Goal: Information Seeking & Learning: Learn about a topic

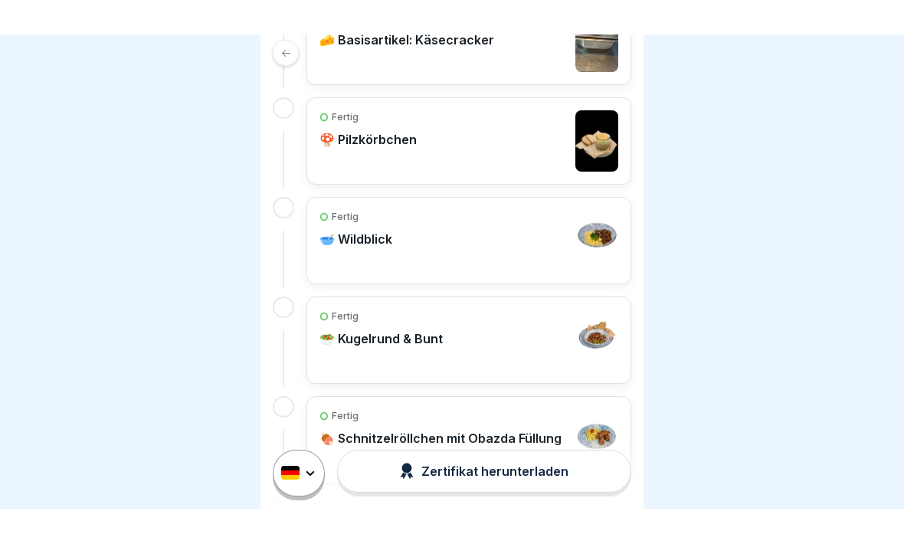
scroll to position [429, 0]
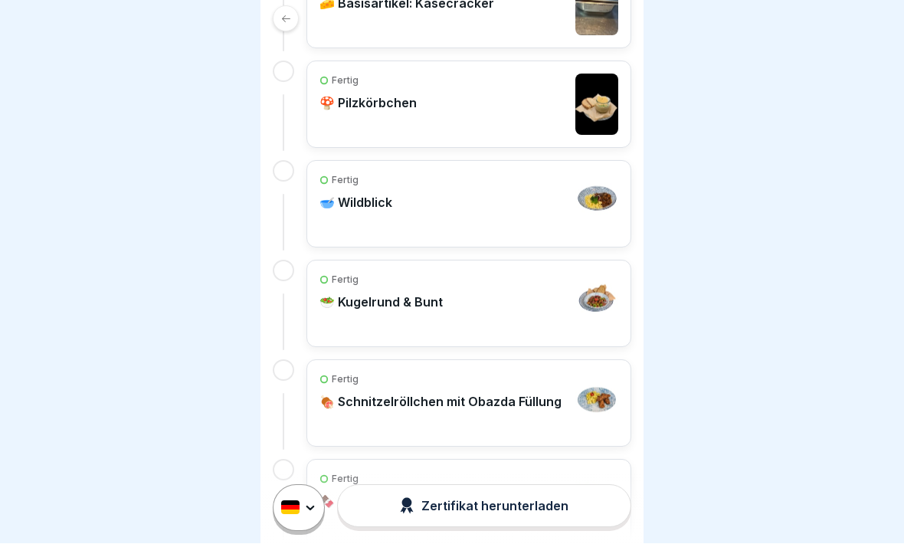
click at [477, 101] on div "Fertig 🍄 Pilzkörbchen" at bounding box center [469, 104] width 299 height 61
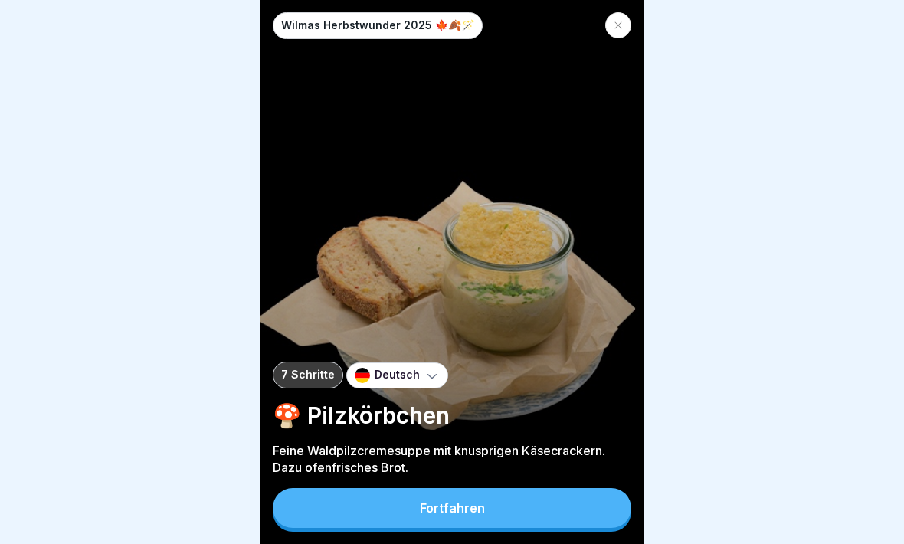
click at [479, 474] on div "Fortfahren" at bounding box center [452, 508] width 65 height 14
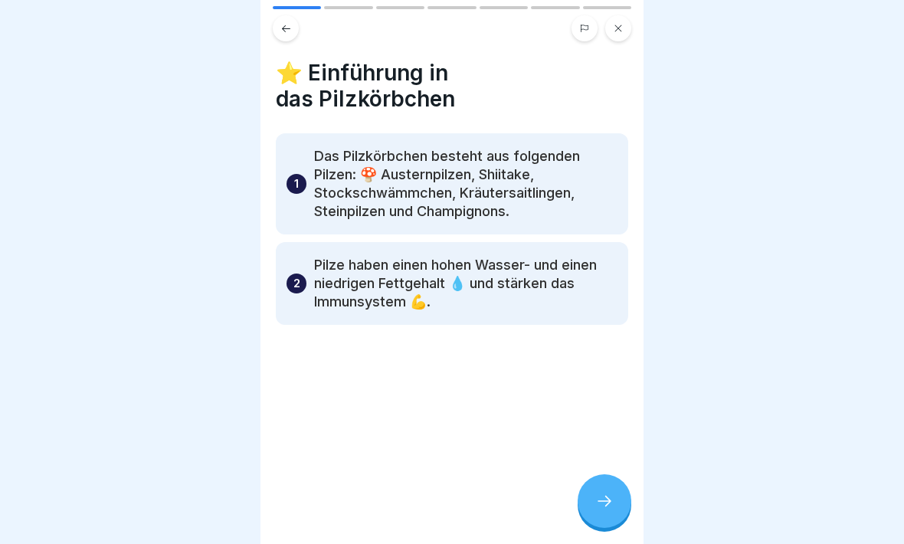
click at [599, 474] on icon at bounding box center [605, 501] width 14 height 11
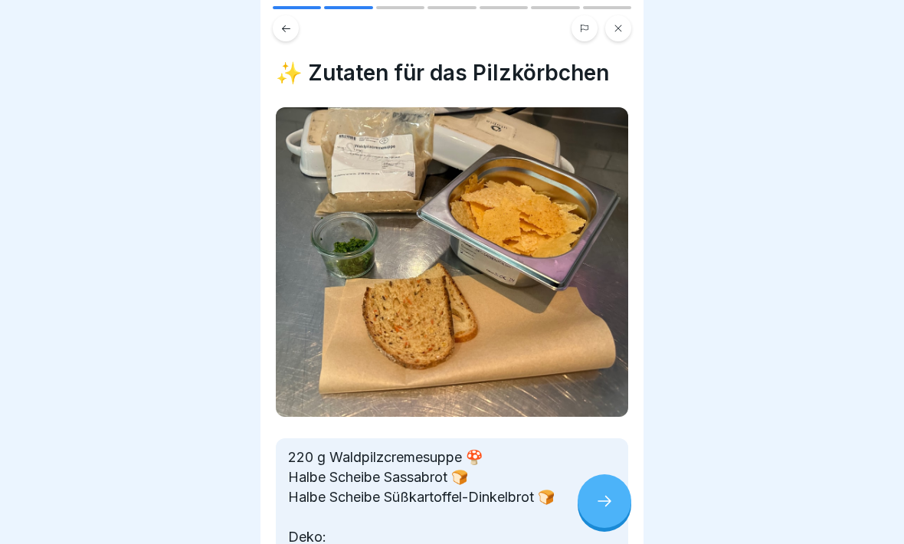
click at [601, 474] on icon at bounding box center [604, 501] width 18 height 18
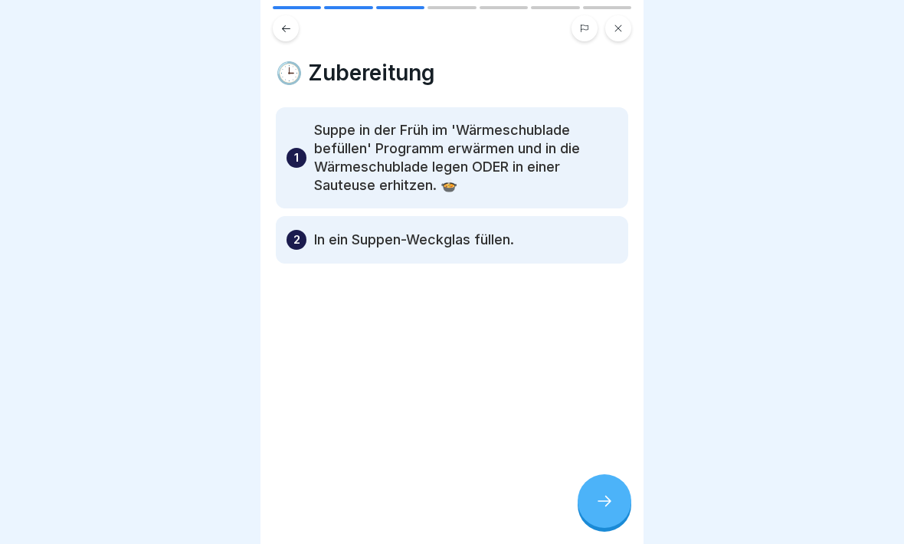
click at [605, 474] on icon at bounding box center [604, 501] width 18 height 18
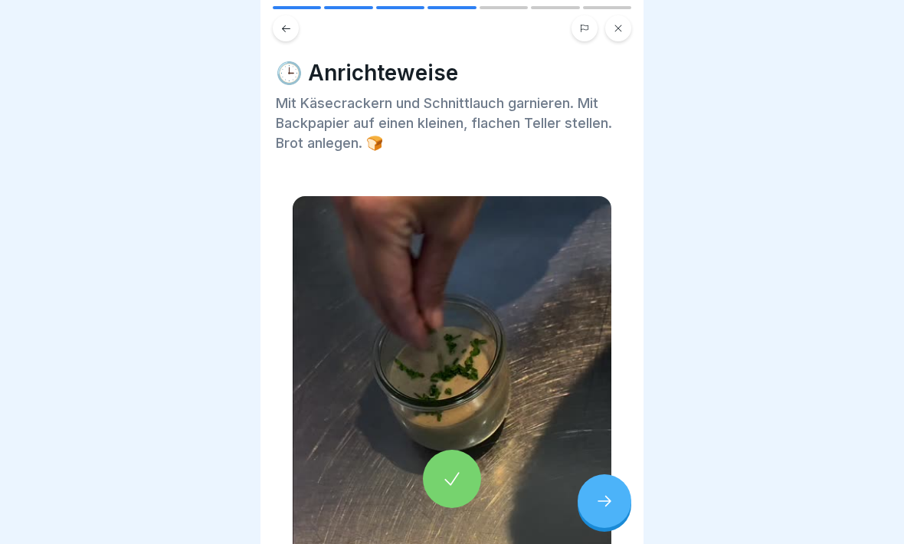
click at [464, 474] on div at bounding box center [452, 479] width 58 height 58
click at [599, 474] on div at bounding box center [605, 501] width 54 height 54
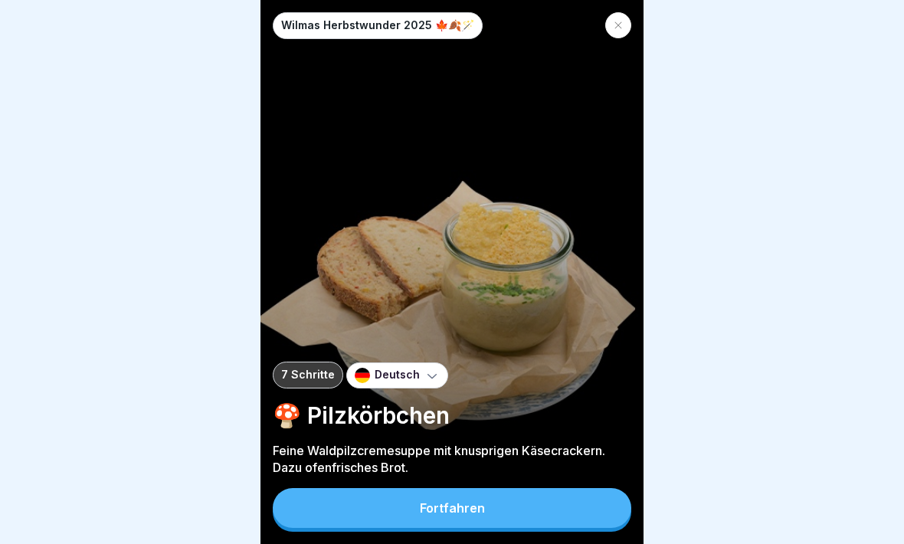
click at [617, 23] on icon at bounding box center [618, 25] width 9 height 9
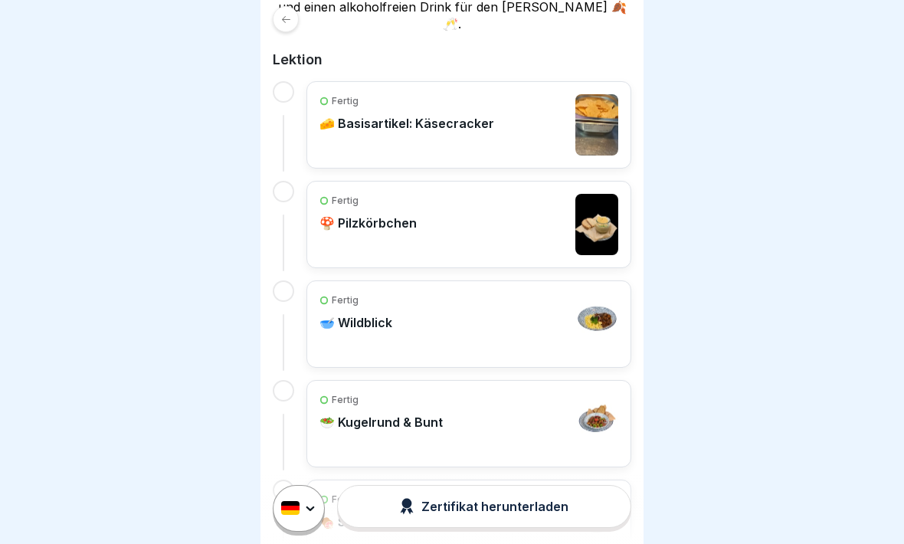
scroll to position [313, 0]
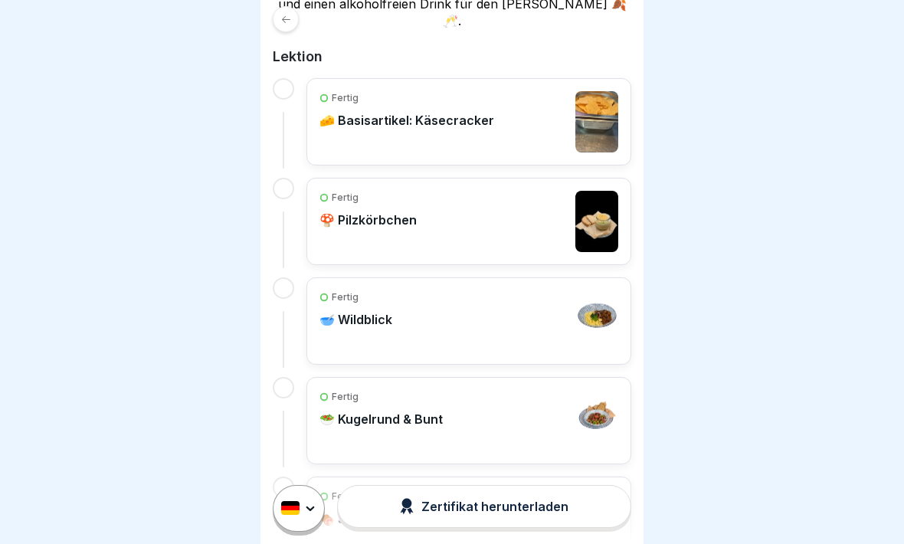
click at [492, 320] on div "Fertig 🥣 Wildblick" at bounding box center [469, 320] width 299 height 61
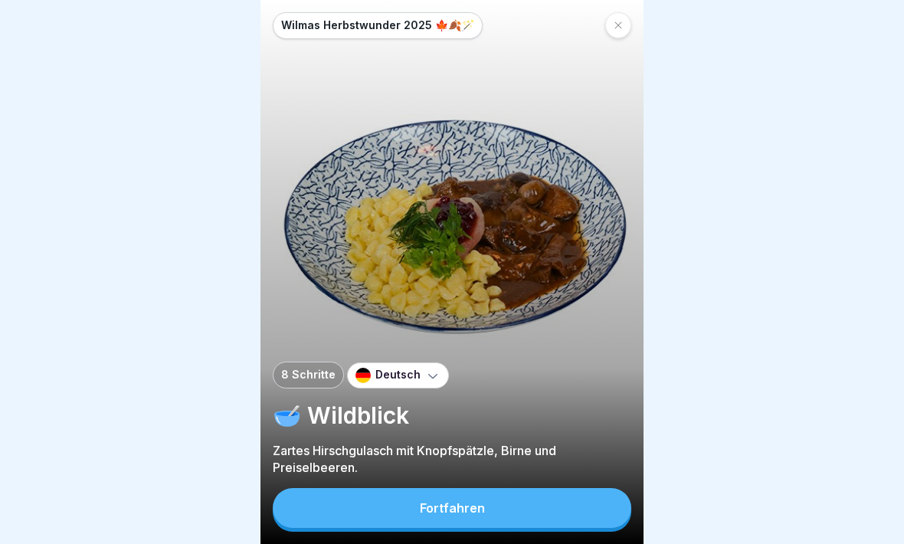
click at [547, 474] on button "Fortfahren" at bounding box center [452, 508] width 359 height 40
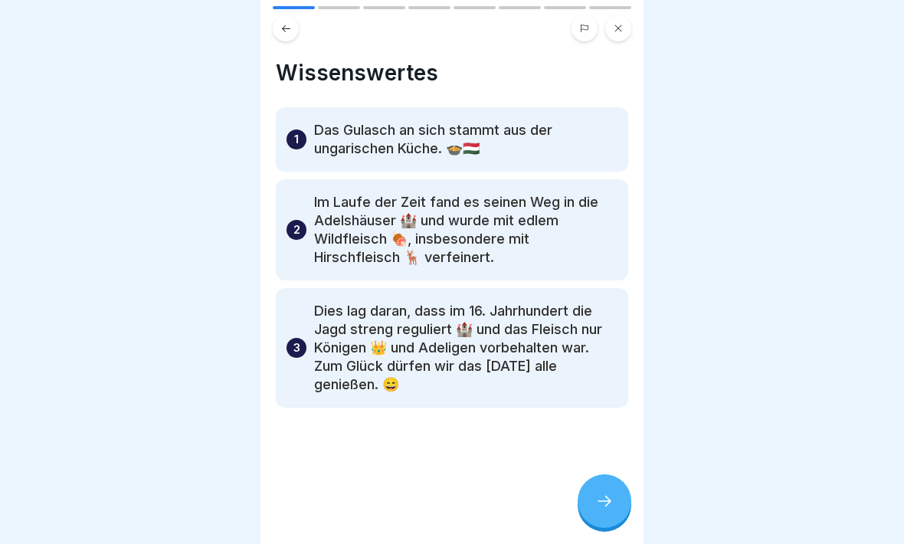
click at [602, 474] on icon at bounding box center [604, 501] width 18 height 18
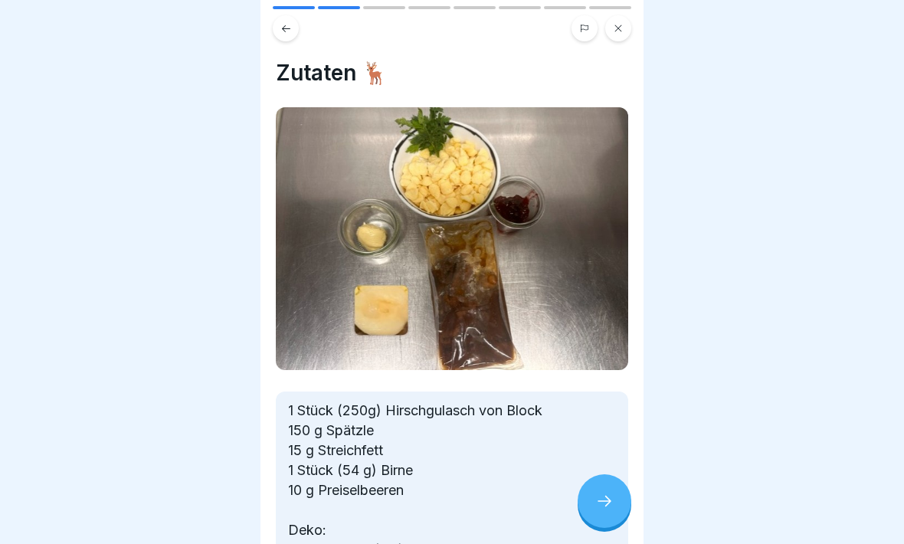
click at [600, 474] on icon at bounding box center [604, 501] width 18 height 18
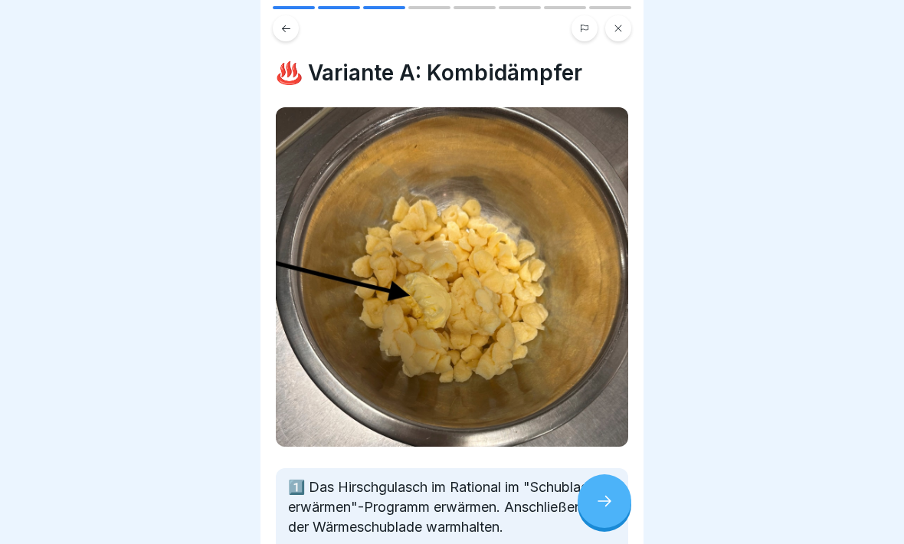
click at [601, 474] on icon at bounding box center [604, 501] width 18 height 18
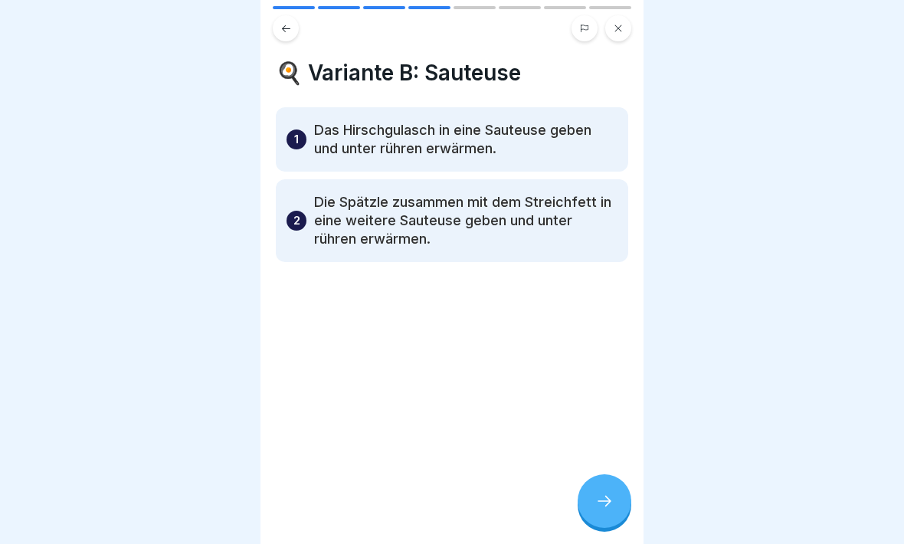
click at [605, 474] on icon at bounding box center [604, 501] width 18 height 18
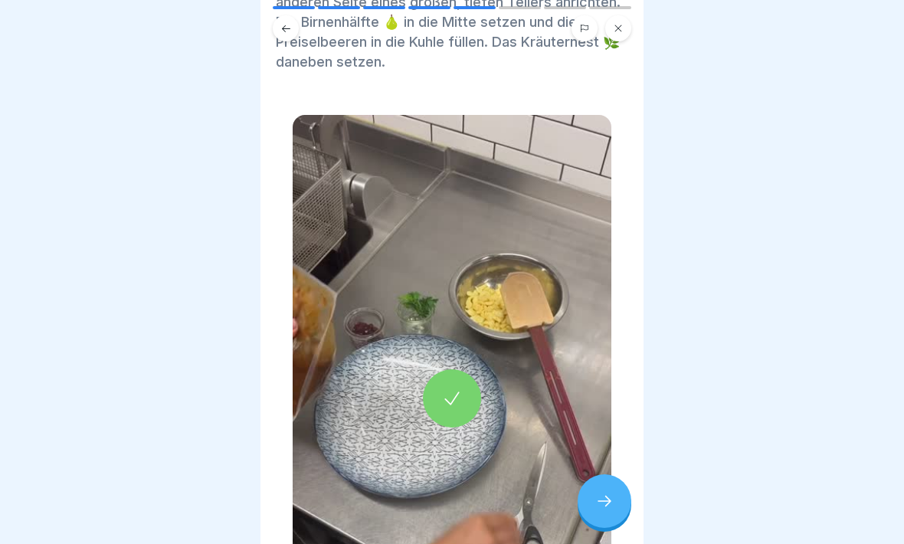
scroll to position [123, 0]
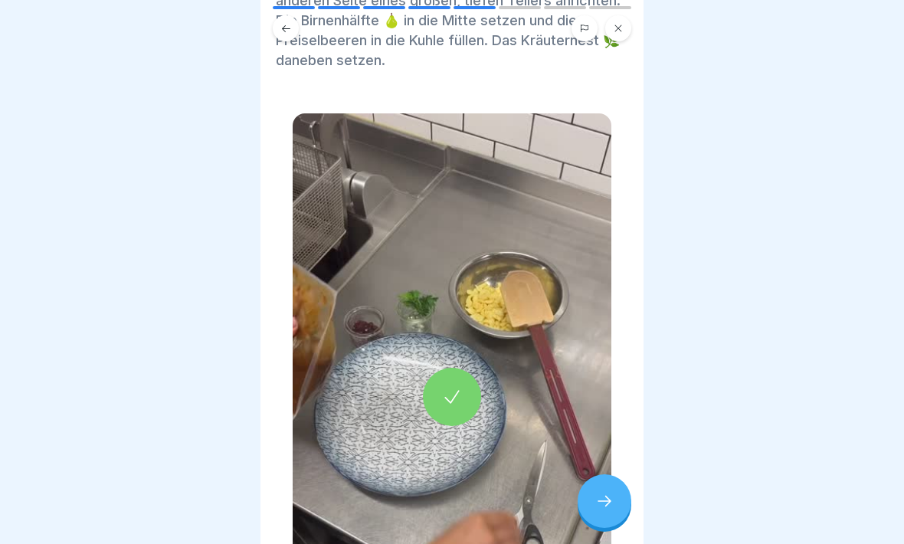
click at [463, 395] on div at bounding box center [452, 397] width 58 height 58
click at [612, 474] on icon at bounding box center [604, 501] width 18 height 18
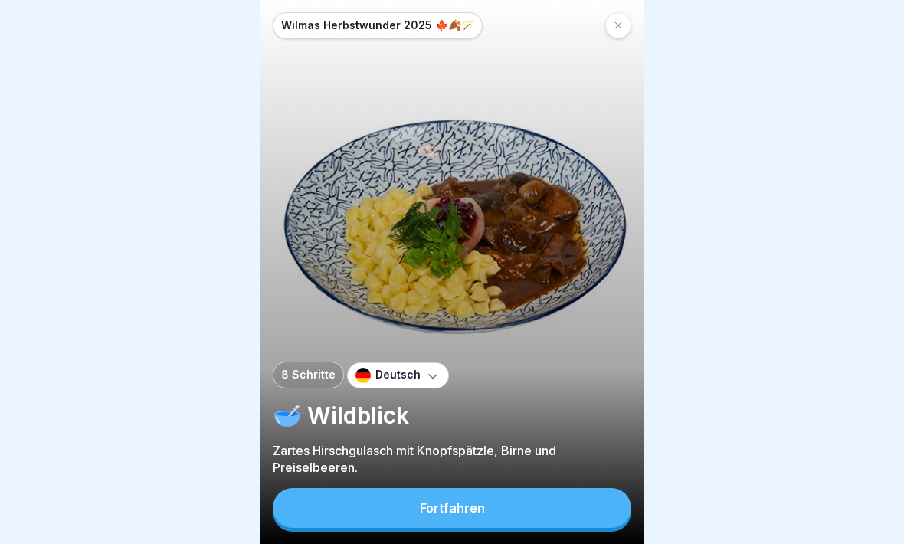
click at [620, 18] on div at bounding box center [618, 25] width 26 height 26
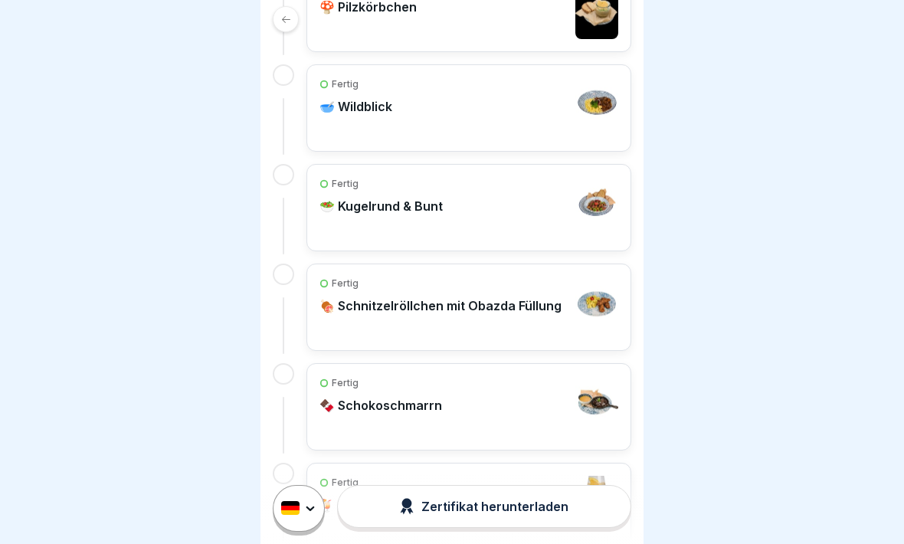
scroll to position [528, 0]
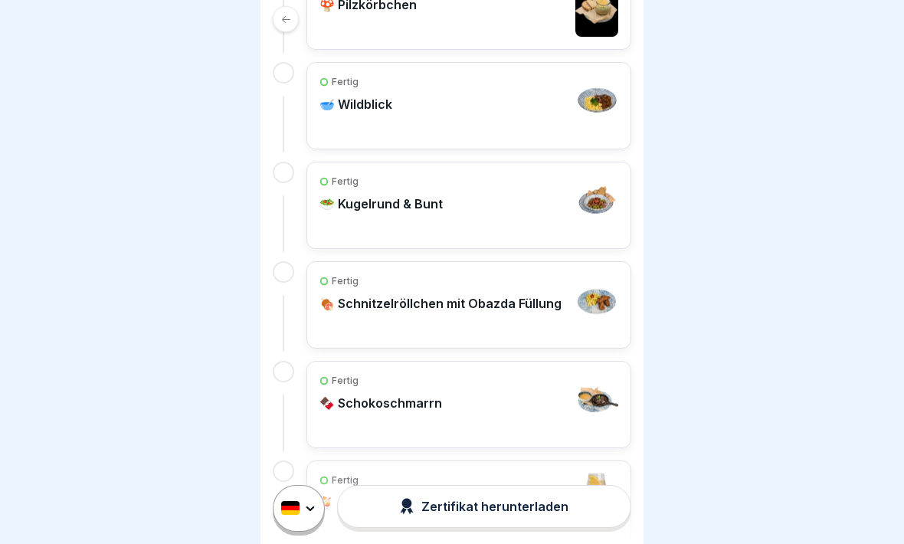
click at [493, 211] on div "Fertig 🥗 Kugelrund & Bunt" at bounding box center [469, 205] width 299 height 61
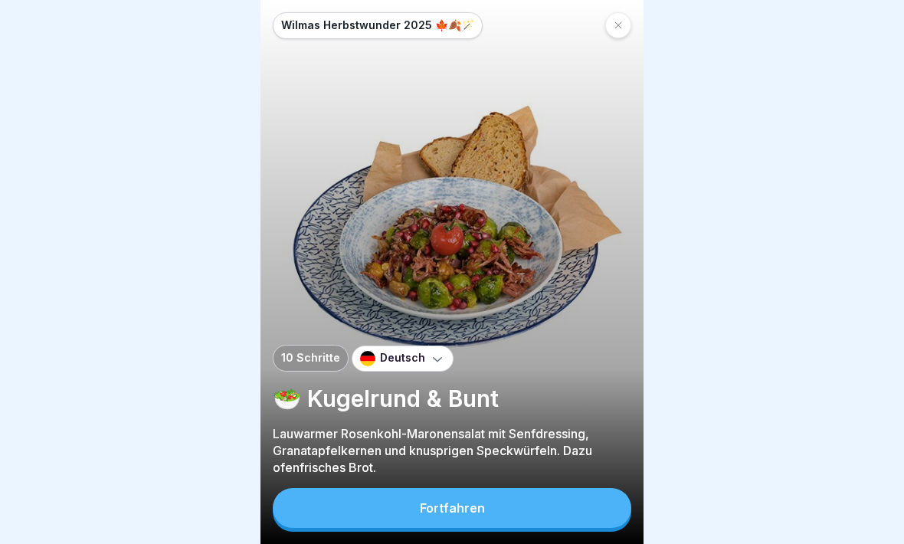
click at [546, 474] on button "Fortfahren" at bounding box center [452, 508] width 359 height 40
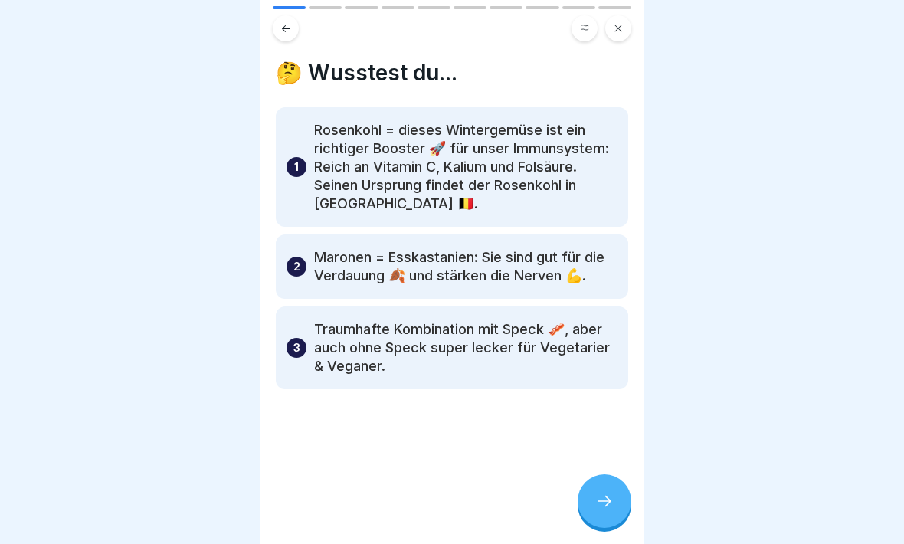
click at [598, 474] on icon at bounding box center [604, 501] width 18 height 18
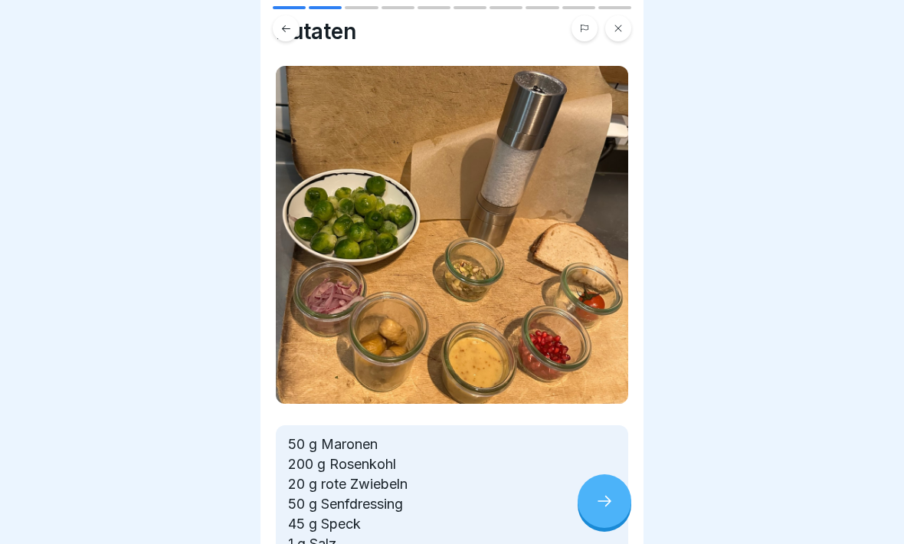
scroll to position [42, 0]
click at [602, 474] on icon at bounding box center [604, 501] width 18 height 18
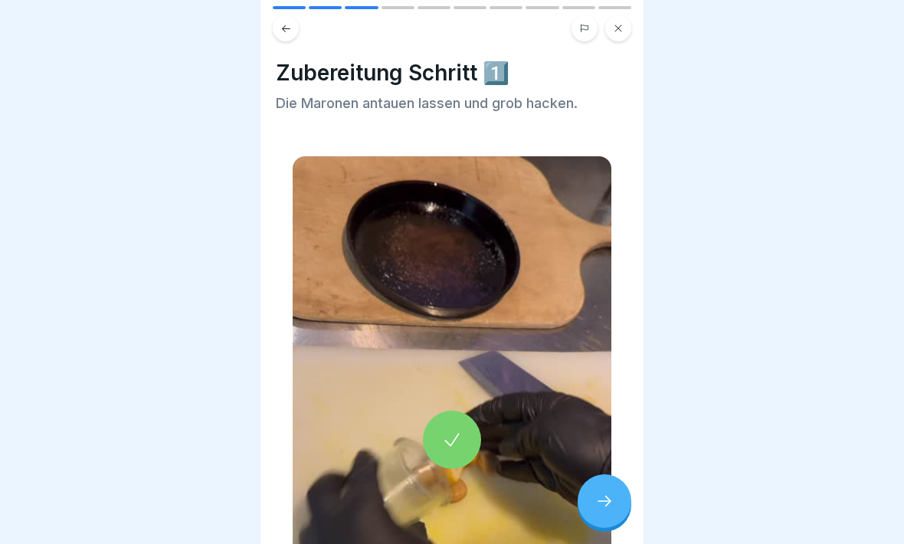
click at [441, 432] on div at bounding box center [452, 440] width 58 height 58
click at [601, 474] on div at bounding box center [605, 501] width 54 height 54
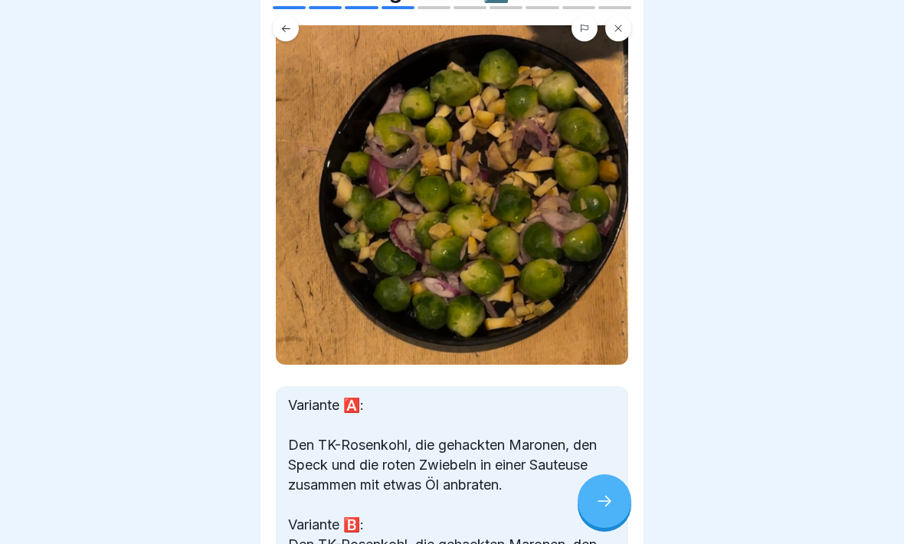
scroll to position [83, 0]
click at [611, 474] on icon at bounding box center [604, 501] width 18 height 18
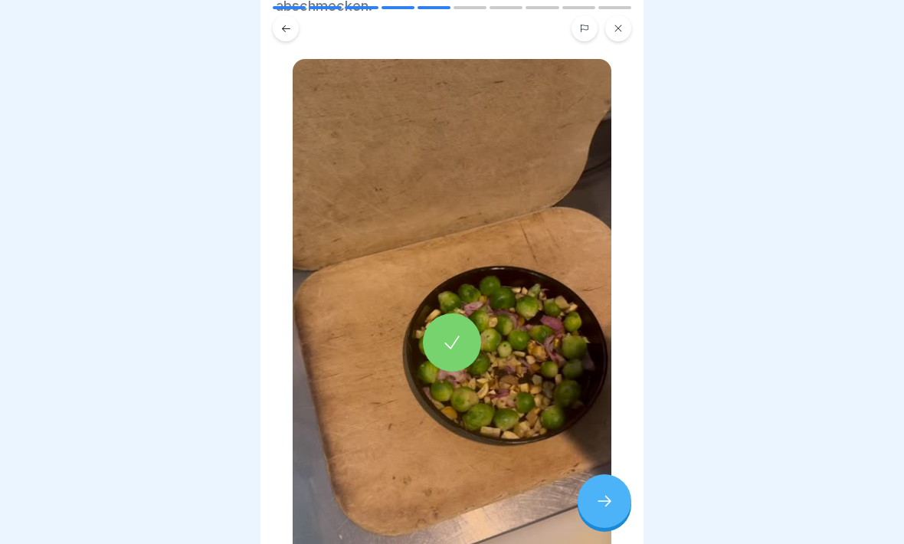
scroll to position [148, 0]
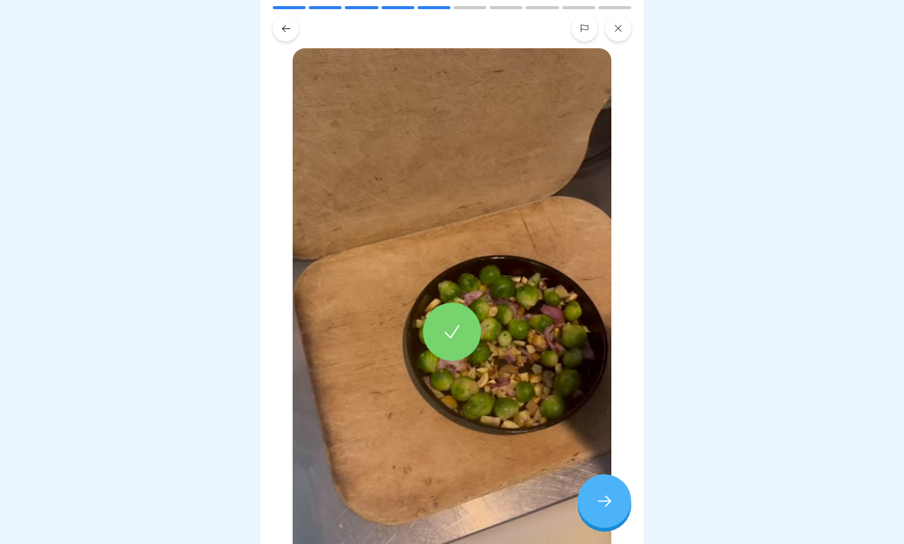
click at [453, 345] on div at bounding box center [452, 332] width 58 height 58
click at [602, 474] on icon at bounding box center [604, 501] width 18 height 18
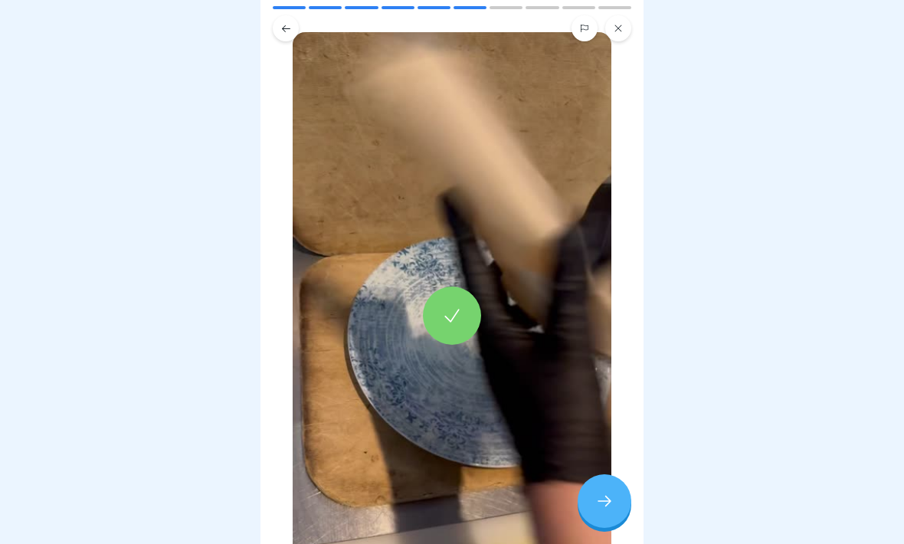
scroll to position [200, 0]
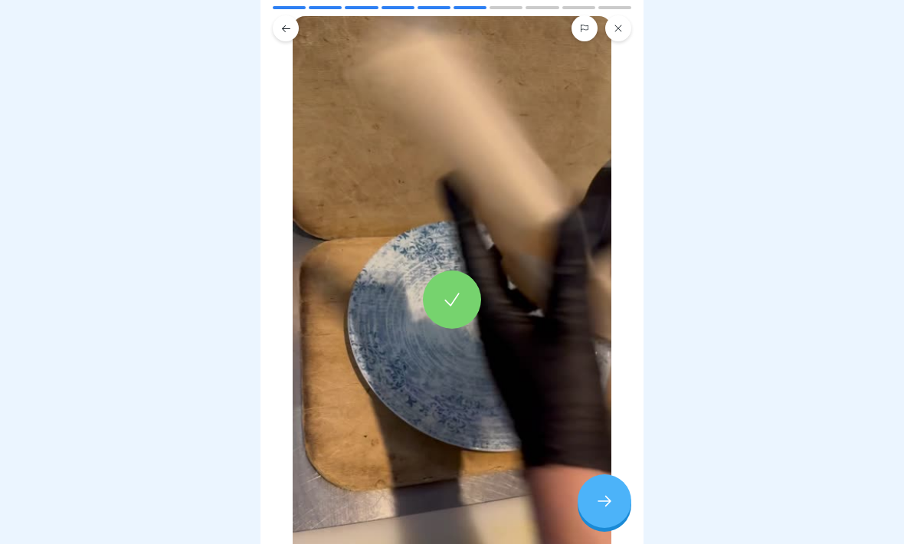
click at [448, 284] on div at bounding box center [452, 300] width 58 height 58
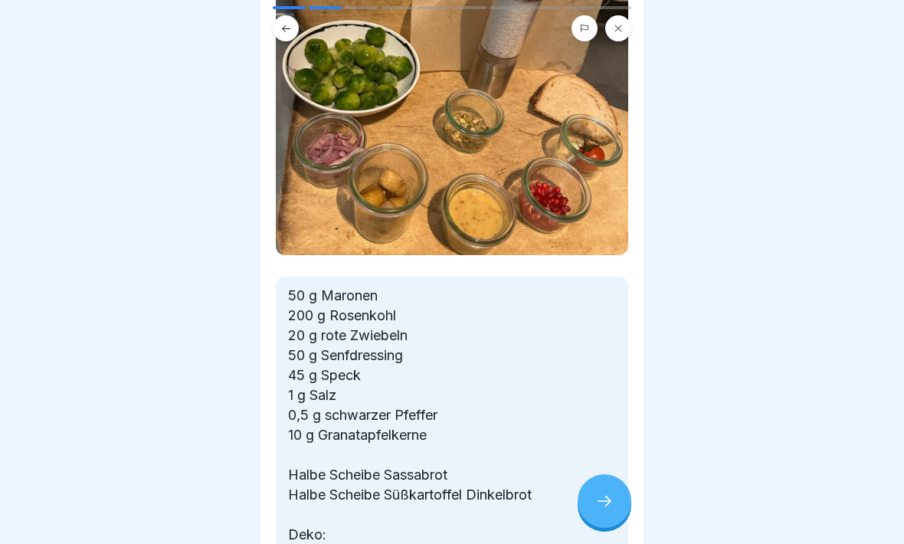
scroll to position [195, 0]
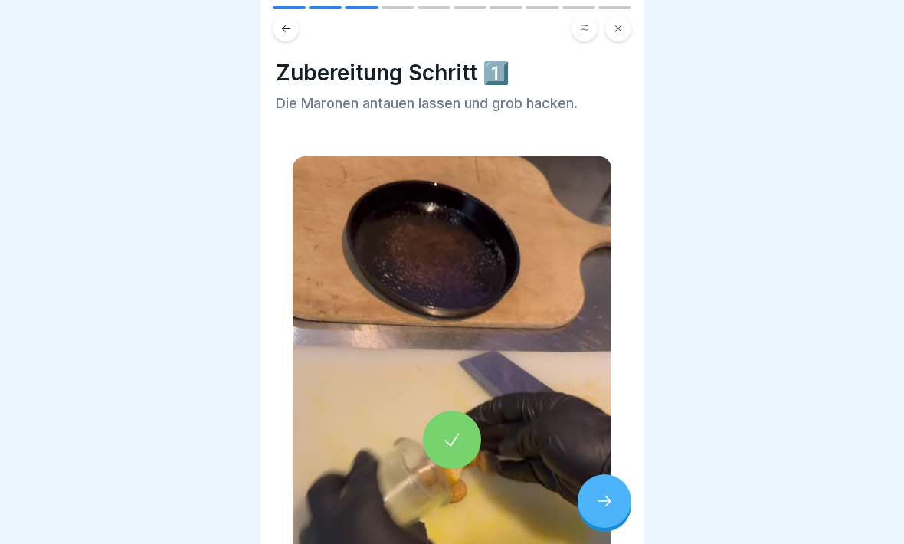
click at [453, 438] on icon at bounding box center [451, 439] width 21 height 21
click at [610, 474] on icon at bounding box center [604, 501] width 18 height 18
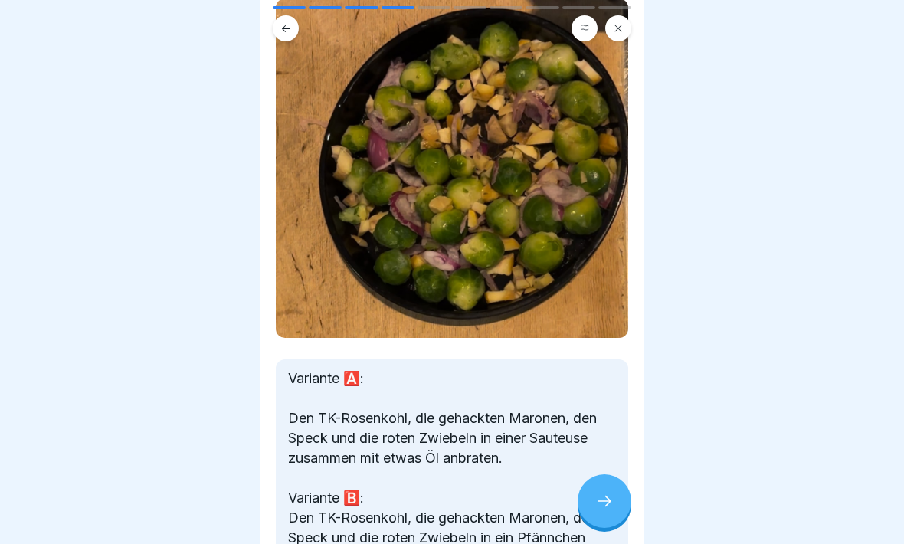
scroll to position [107, 0]
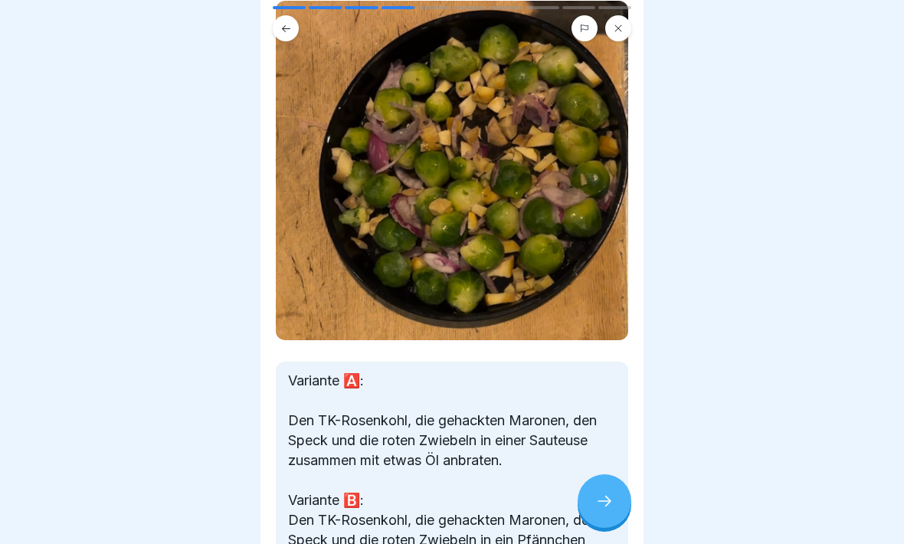
click at [611, 474] on icon at bounding box center [604, 501] width 18 height 18
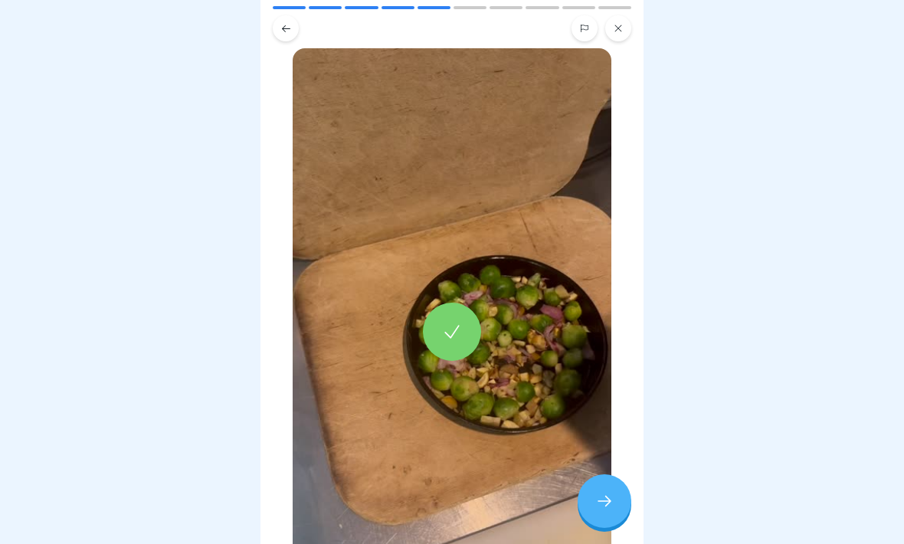
click at [610, 474] on icon at bounding box center [604, 501] width 18 height 18
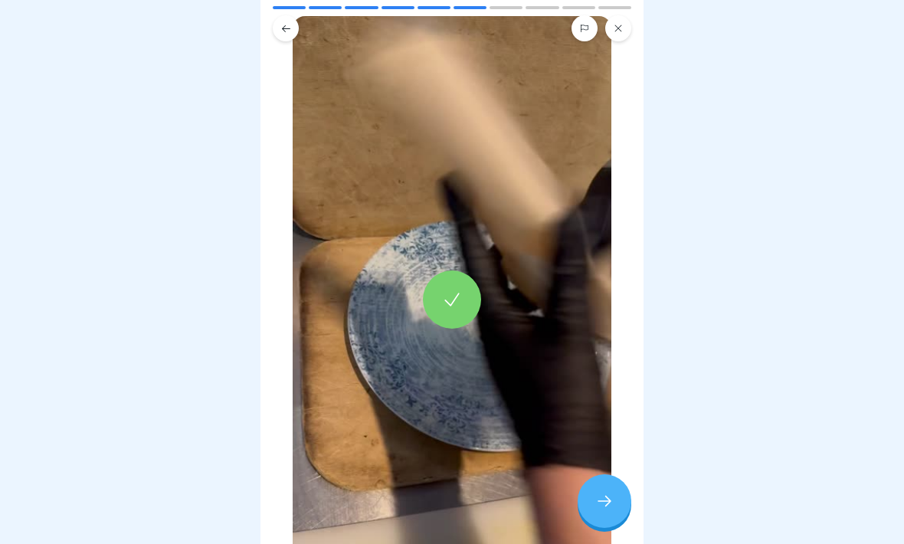
click at [610, 474] on icon at bounding box center [604, 501] width 18 height 18
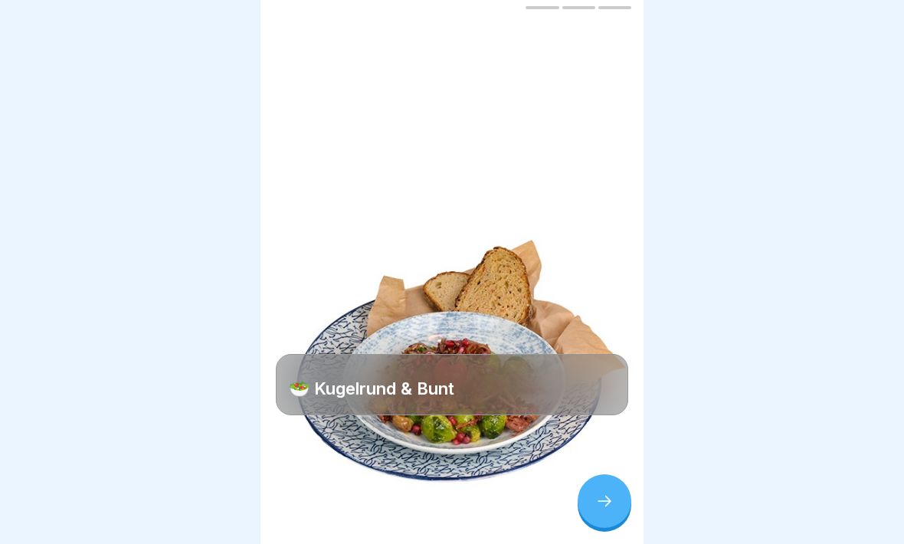
click at [608, 474] on icon at bounding box center [605, 501] width 14 height 11
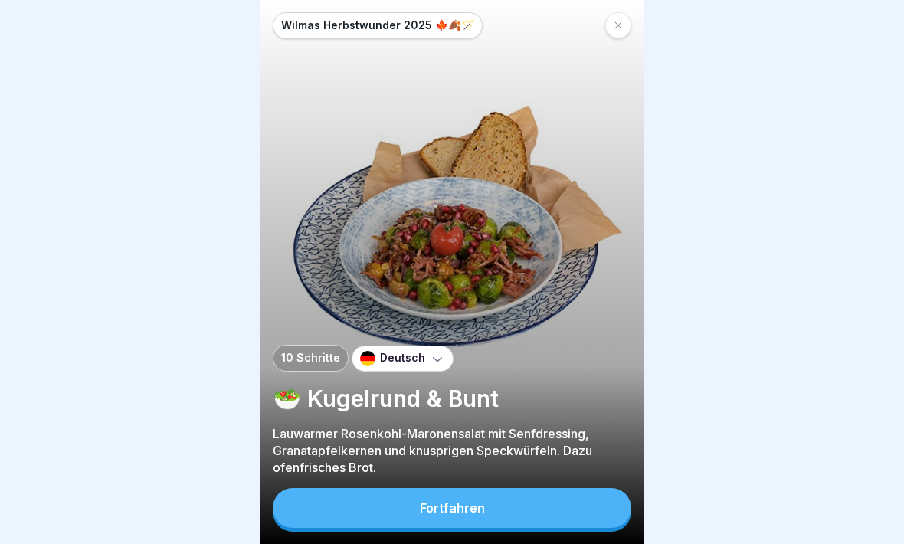
click at [616, 21] on icon at bounding box center [618, 25] width 9 height 9
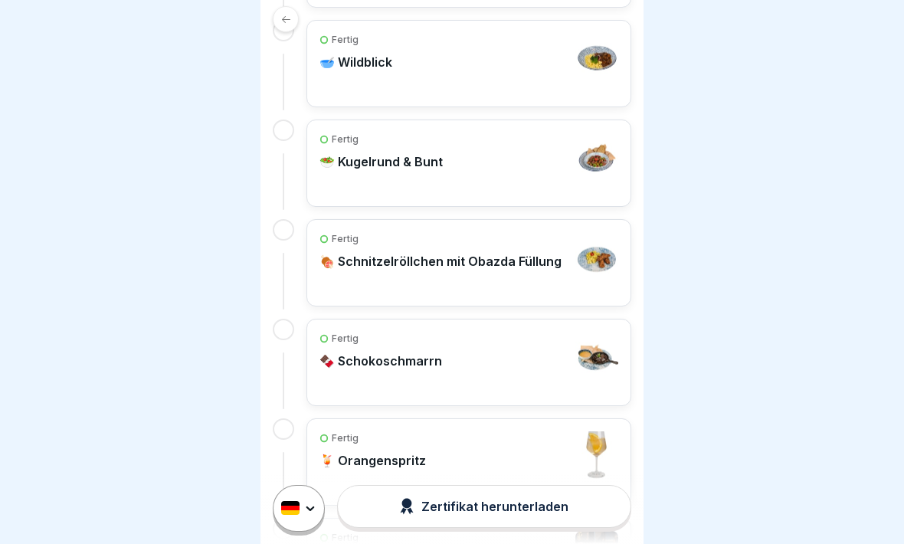
scroll to position [616, 0]
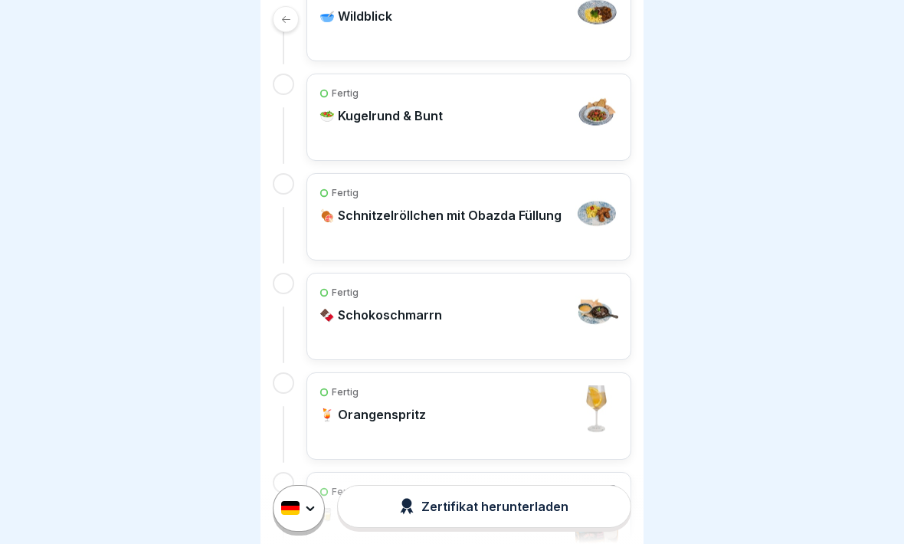
click at [530, 211] on p "🍖 Schnitzelröllchen mit Obazda Füllung" at bounding box center [441, 215] width 242 height 15
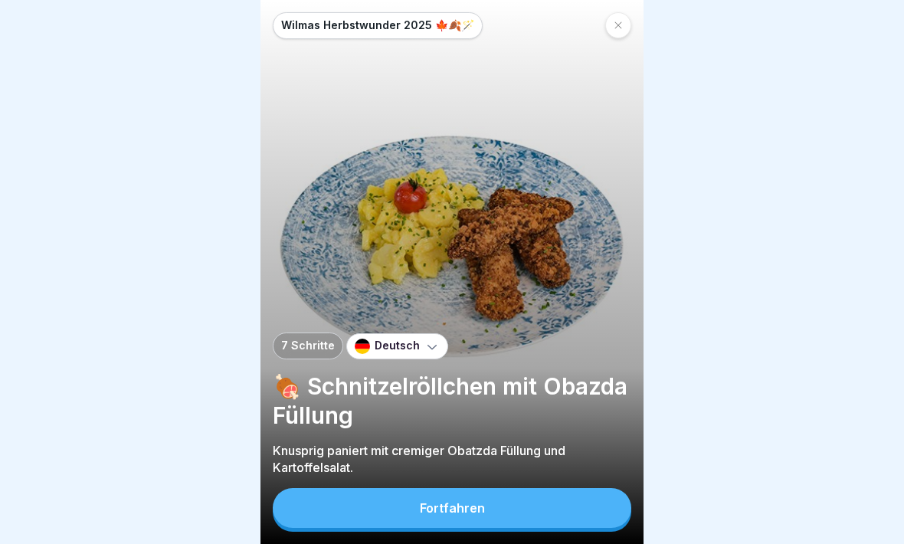
click at [540, 474] on button "Fortfahren" at bounding box center [452, 508] width 359 height 40
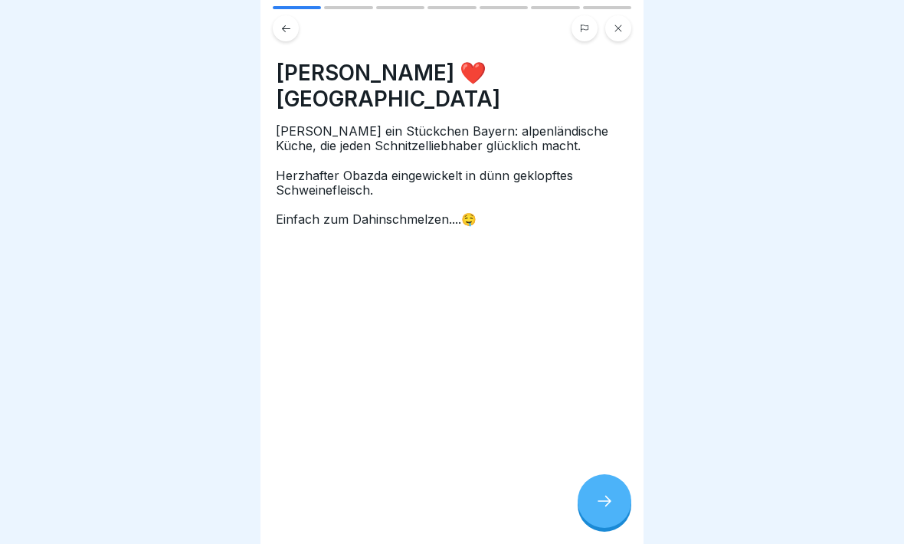
click at [599, 474] on icon at bounding box center [604, 501] width 18 height 18
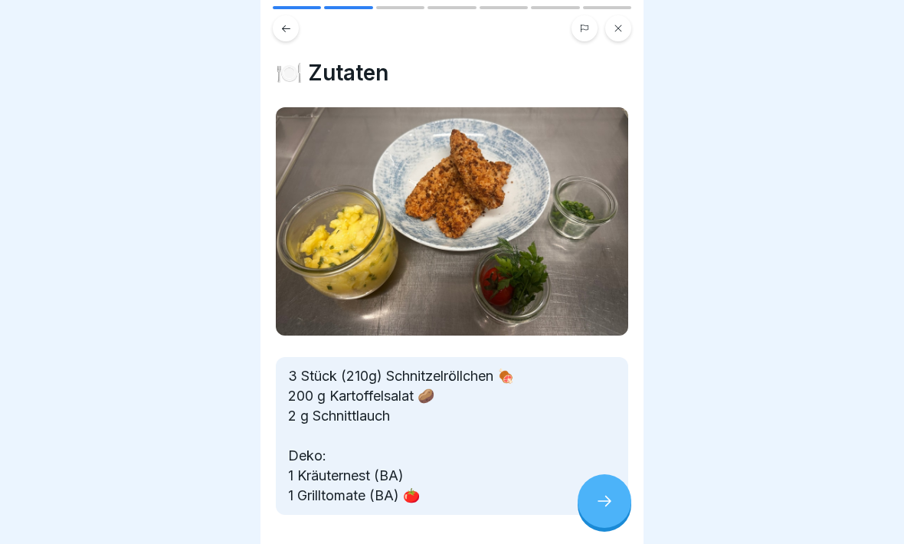
click at [604, 474] on div at bounding box center [605, 501] width 54 height 54
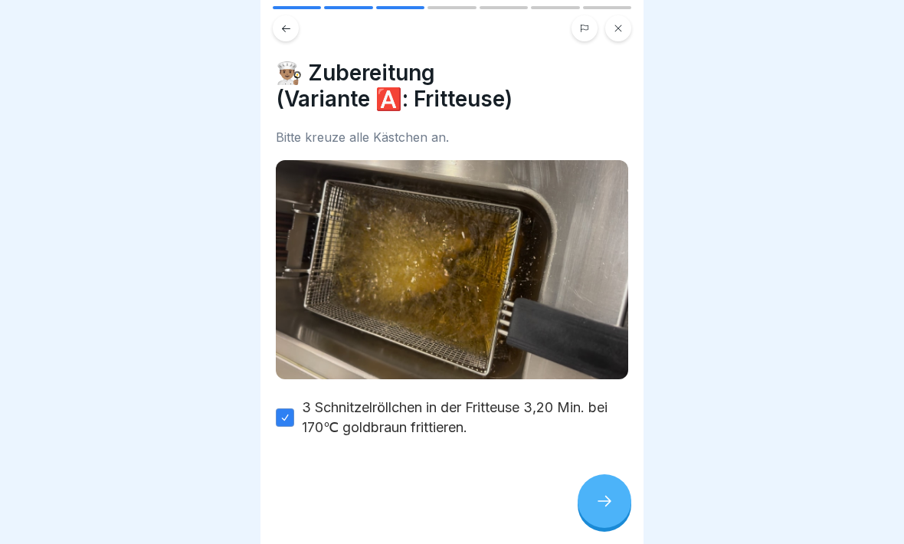
click at [612, 474] on icon at bounding box center [604, 501] width 18 height 18
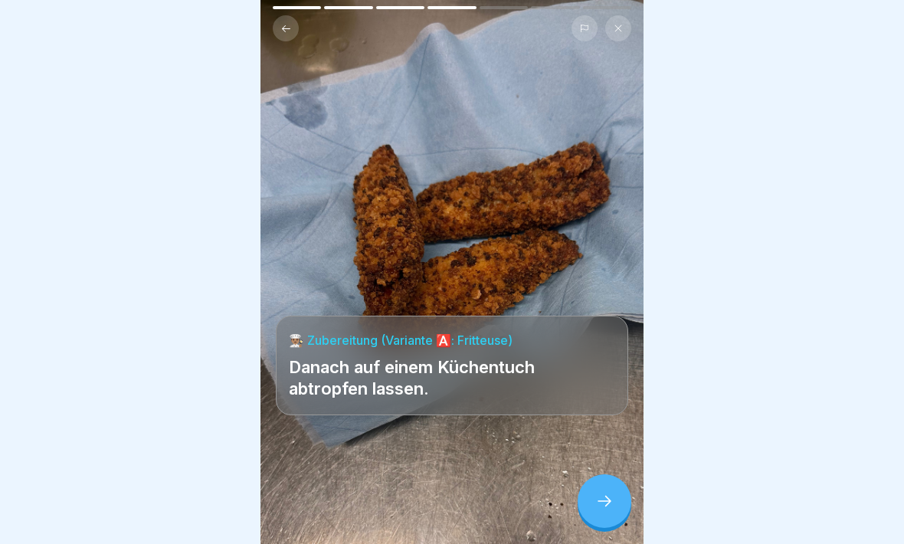
click at [612, 474] on icon at bounding box center [604, 501] width 18 height 18
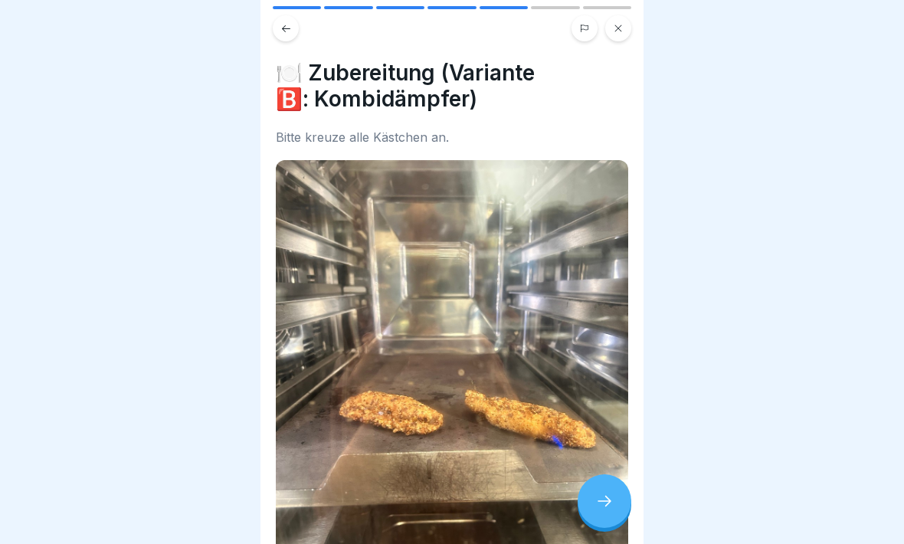
click at [608, 474] on icon at bounding box center [604, 501] width 18 height 18
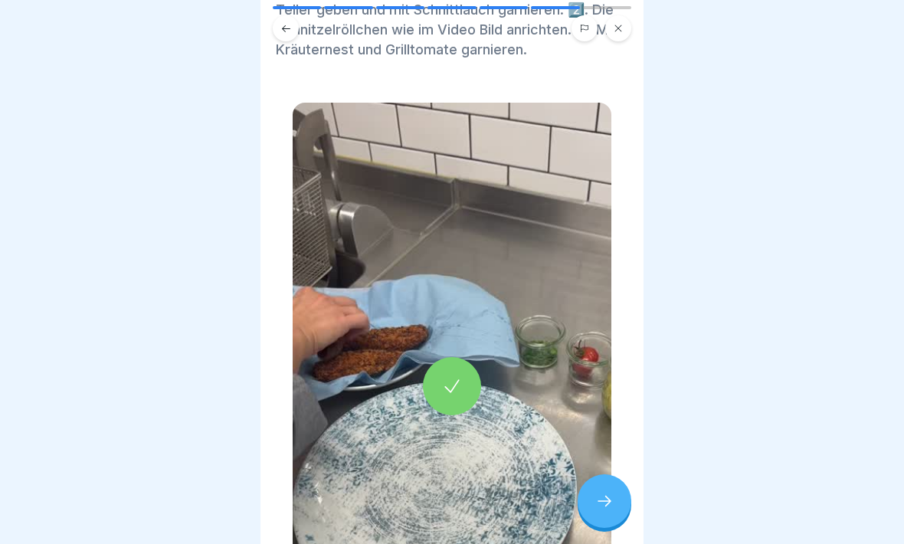
scroll to position [126, 0]
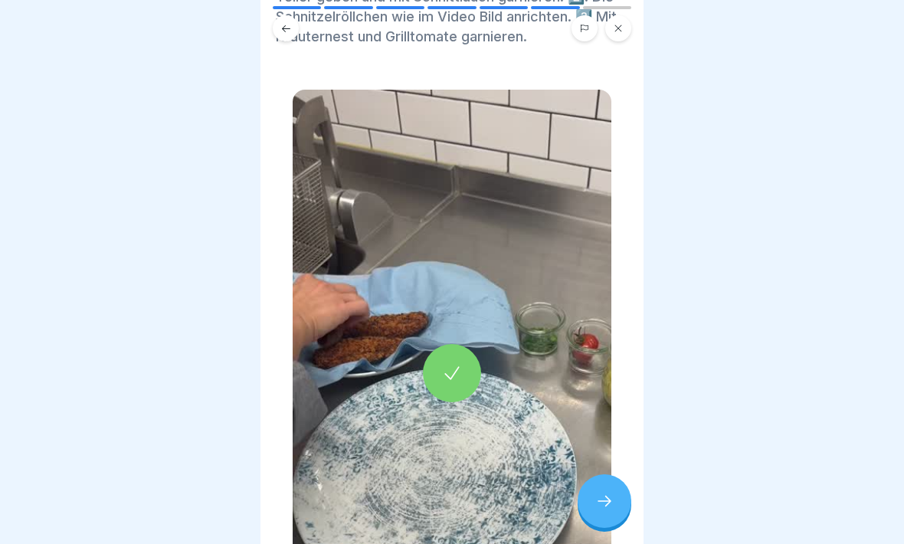
click at [451, 362] on div at bounding box center [452, 373] width 58 height 58
click at [614, 474] on div at bounding box center [605, 501] width 54 height 54
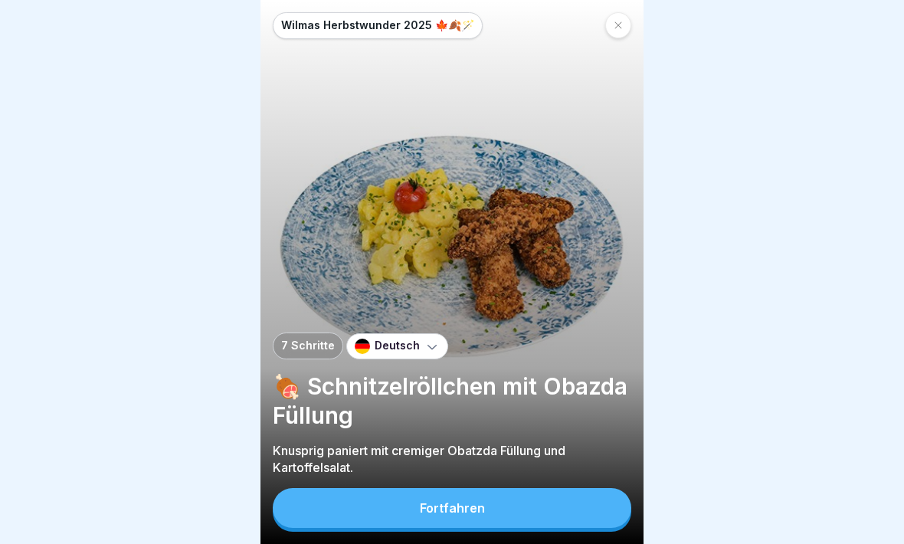
click at [610, 21] on div at bounding box center [618, 25] width 26 height 26
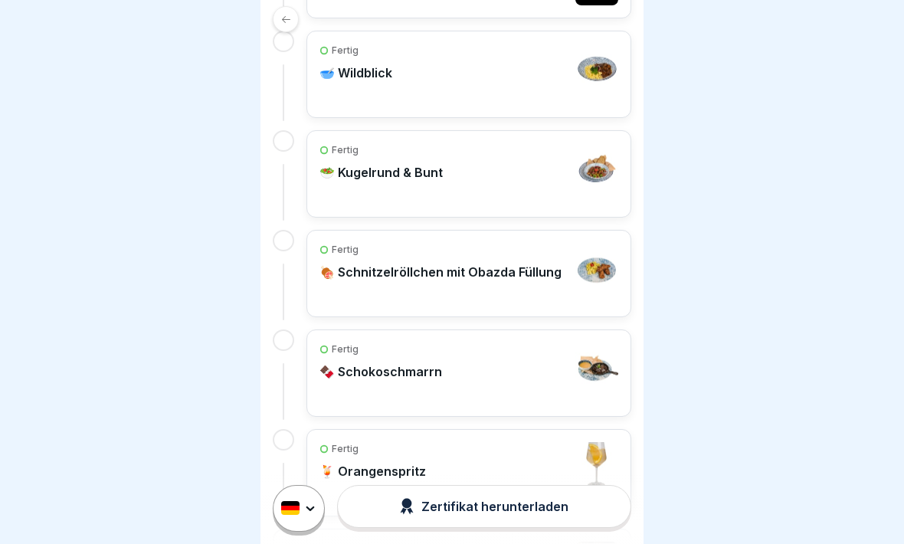
scroll to position [612, 0]
